Goal: Entertainment & Leisure: Consume media (video, audio)

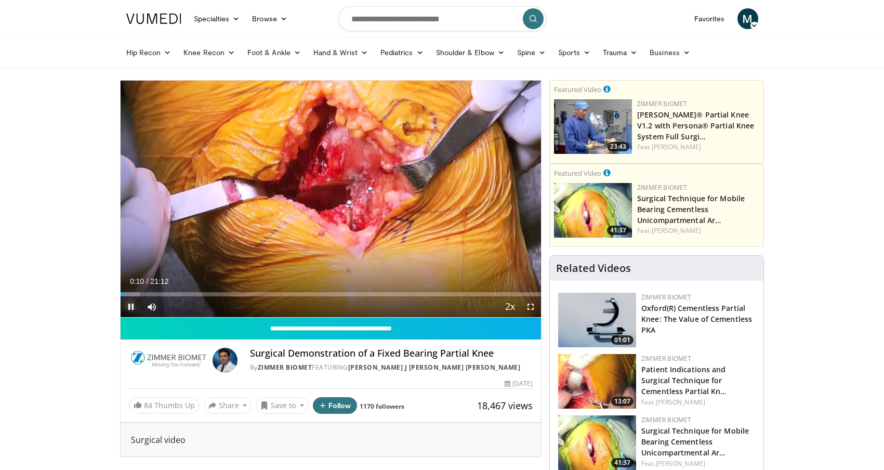
click at [129, 311] on span "Video Player" at bounding box center [131, 306] width 21 height 21
click at [130, 303] on span "Video Player" at bounding box center [131, 306] width 21 height 21
click at [532, 305] on span "Video Player" at bounding box center [530, 306] width 21 height 21
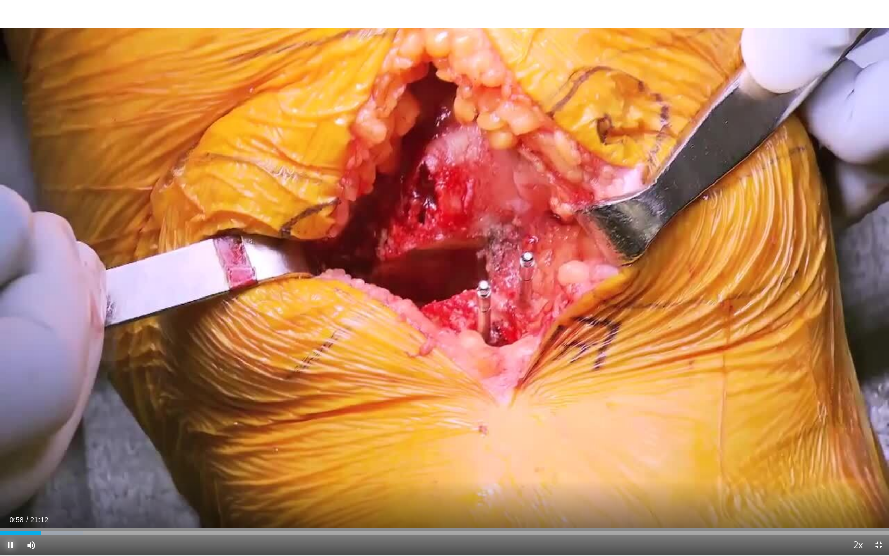
click at [8, 469] on span "Video Player" at bounding box center [10, 544] width 21 height 21
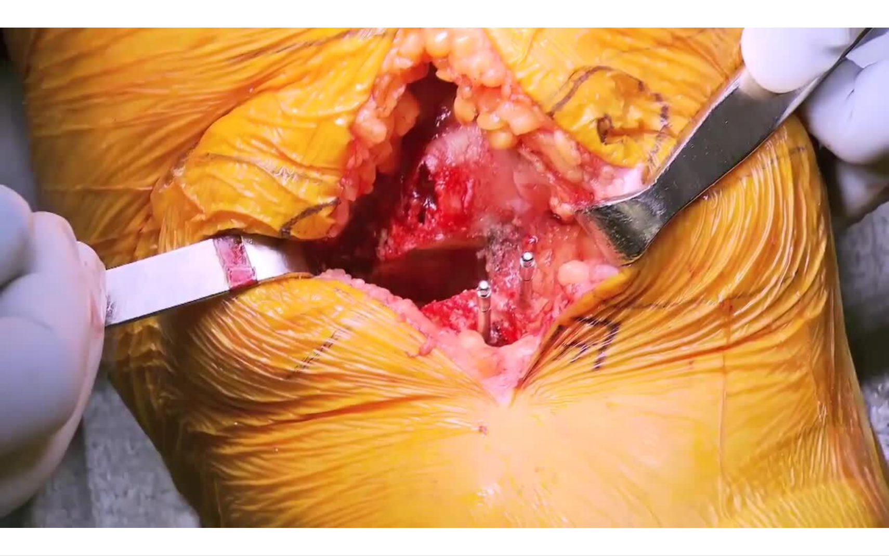
click at [9, 469] on div "10 seconds Tap to unmute" at bounding box center [444, 277] width 889 height 555
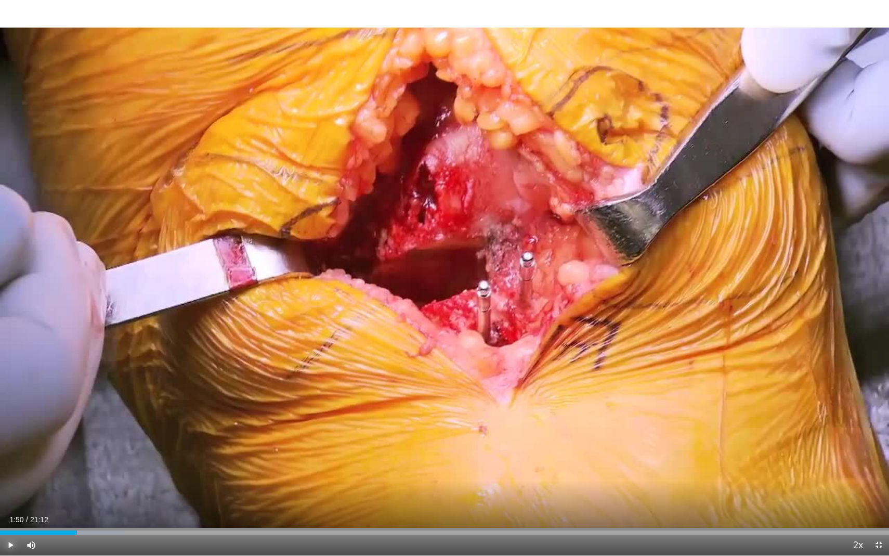
click at [10, 469] on span "Video Player" at bounding box center [10, 544] width 21 height 21
click at [8, 469] on span "Video Player" at bounding box center [10, 544] width 21 height 21
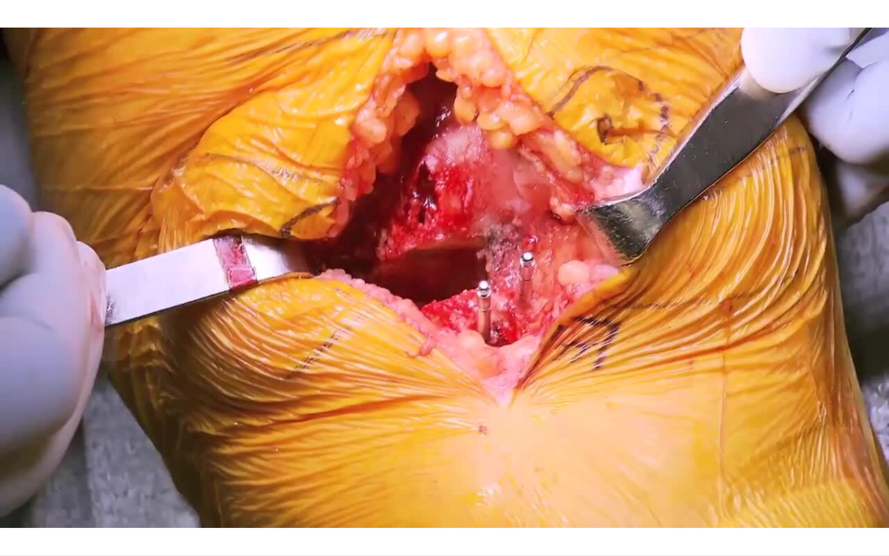
click at [8, 469] on video-js "**********" at bounding box center [444, 278] width 889 height 556
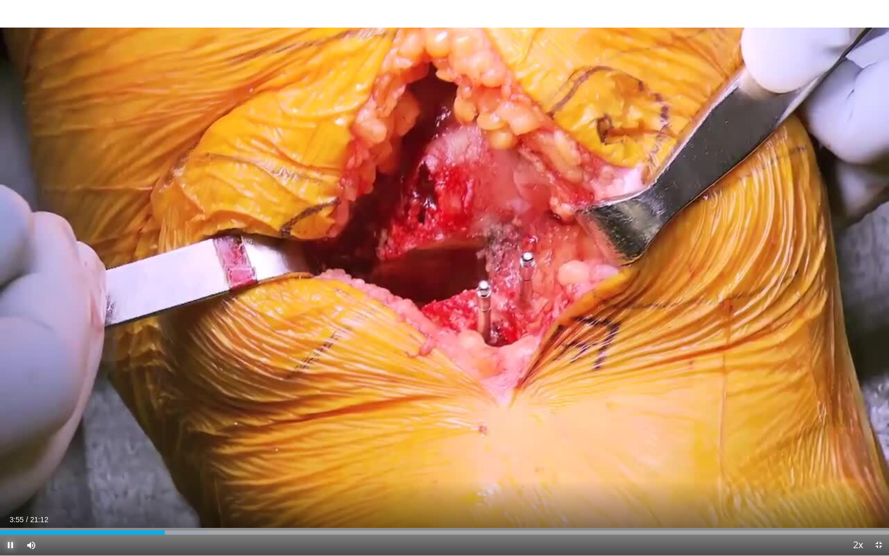
click at [5, 469] on span "Video Player" at bounding box center [10, 544] width 21 height 21
click at [6, 469] on span "Video Player" at bounding box center [10, 544] width 21 height 21
click at [10, 469] on video-js "**********" at bounding box center [444, 278] width 889 height 556
click at [13, 469] on span "Video Player" at bounding box center [10, 544] width 21 height 21
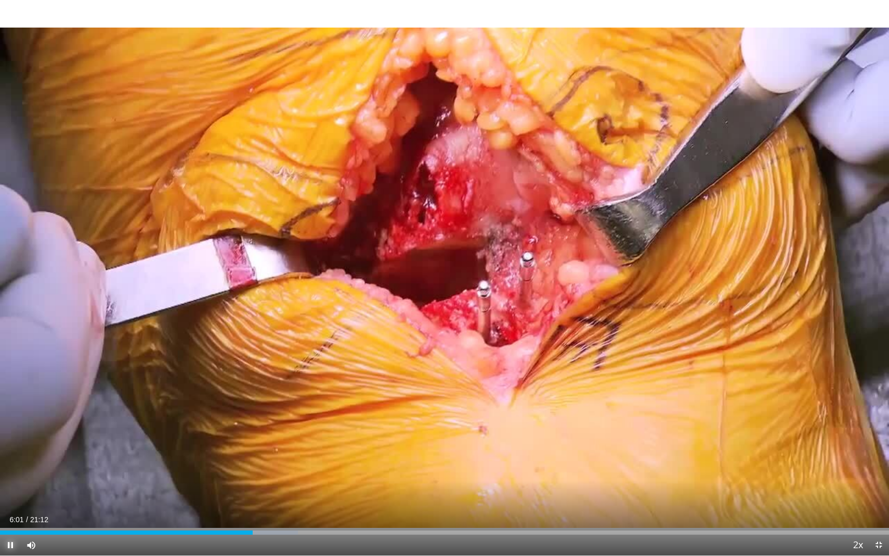
click at [10, 469] on span "Video Player" at bounding box center [10, 544] width 21 height 21
click at [9, 469] on span "Video Player" at bounding box center [10, 544] width 21 height 21
click at [4, 469] on span "Video Player" at bounding box center [10, 544] width 21 height 21
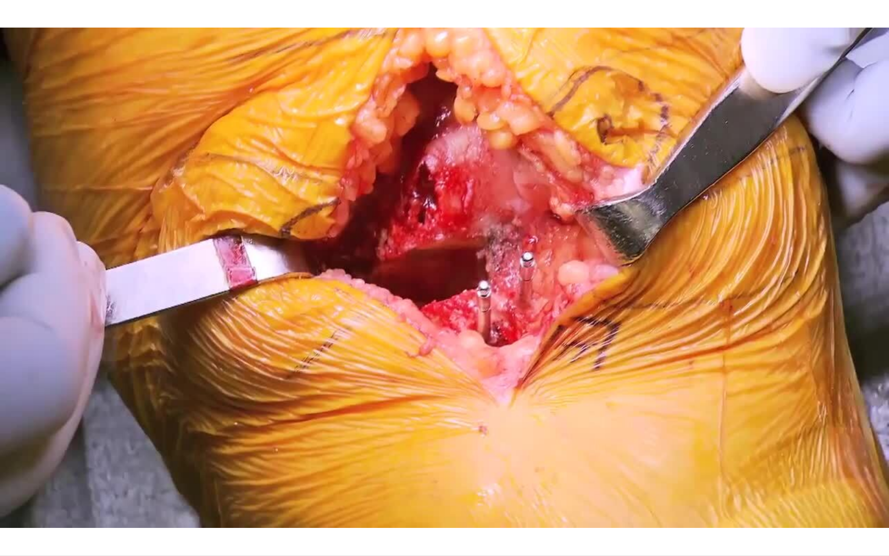
click at [4, 469] on video-js "**********" at bounding box center [444, 278] width 889 height 556
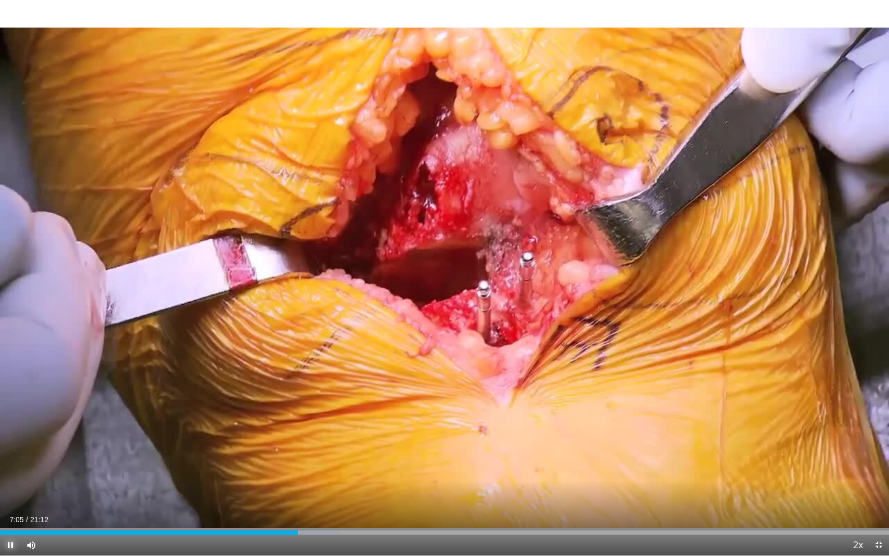
click at [11, 469] on span "Video Player" at bounding box center [10, 544] width 21 height 21
click at [5, 469] on span "Video Player" at bounding box center [10, 544] width 21 height 21
click at [10, 469] on span "Video Player" at bounding box center [10, 544] width 21 height 21
click at [8, 469] on span "Video Player" at bounding box center [10, 544] width 21 height 21
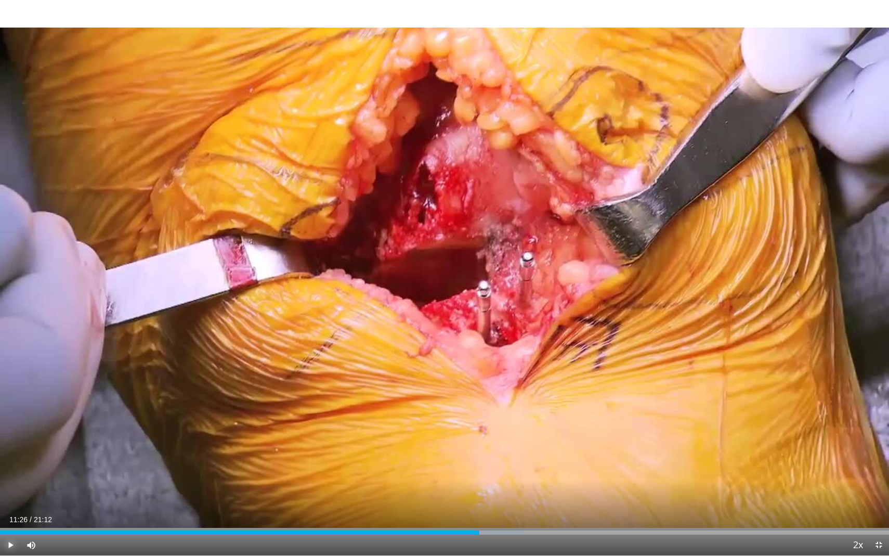
click at [8, 469] on span "Video Player" at bounding box center [10, 544] width 21 height 21
click at [7, 469] on span "Video Player" at bounding box center [10, 544] width 21 height 21
click at [10, 469] on span "Video Player" at bounding box center [10, 544] width 21 height 21
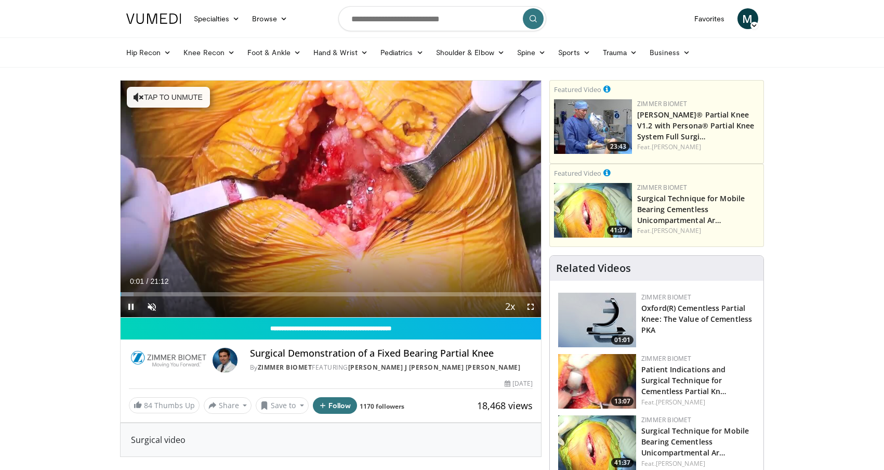
click at [126, 302] on span "Video Player" at bounding box center [131, 306] width 21 height 21
click at [150, 309] on span "Video Player" at bounding box center [151, 306] width 21 height 21
